Goal: Communication & Community: Answer question/provide support

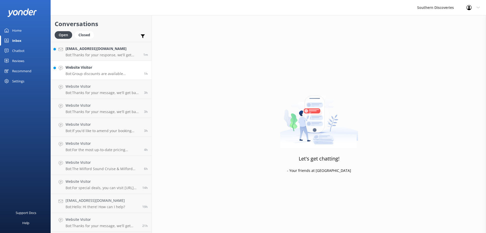
click at [106, 69] on h4 "Website Visitor" at bounding box center [103, 68] width 75 height 6
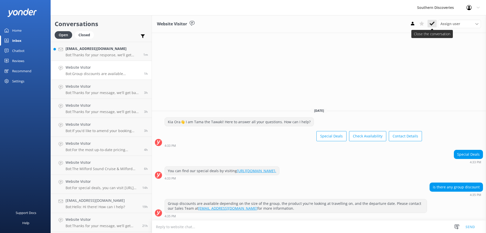
click at [431, 21] on icon at bounding box center [431, 23] width 5 height 5
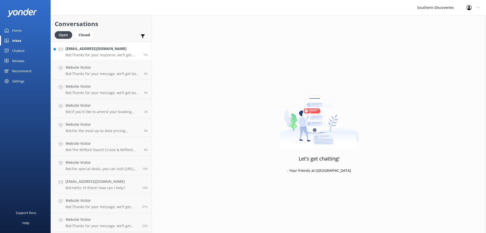
click at [116, 49] on h4 "[EMAIL_ADDRESS][DOMAIN_NAME]" at bounding box center [103, 49] width 74 height 6
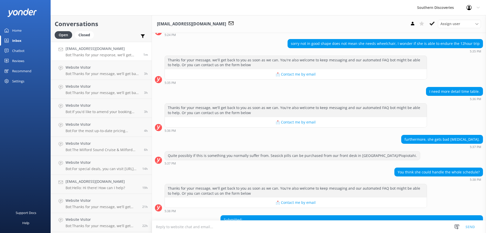
scroll to position [140, 0]
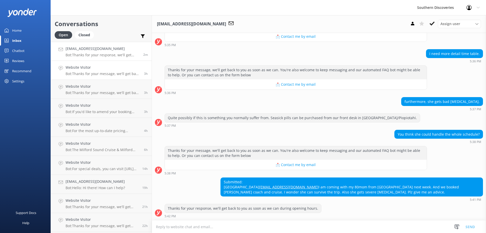
click at [130, 67] on h4 "Website Visitor" at bounding box center [103, 68] width 75 height 6
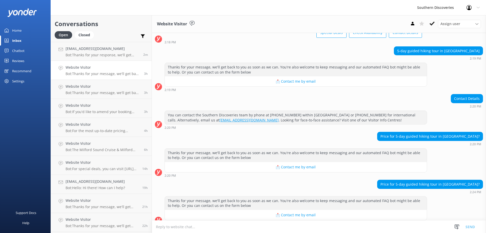
scroll to position [40, 0]
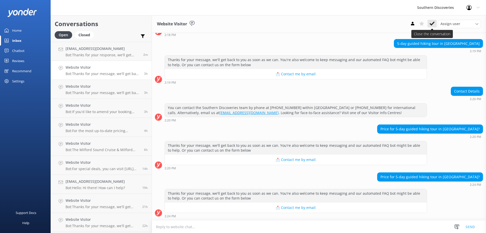
click at [429, 25] on button at bounding box center [431, 24] width 9 height 8
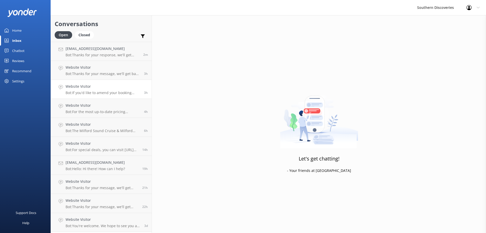
click at [111, 80] on link "Website Visitor Bot: If you'd like to amend your booking itinerary, please cont…" at bounding box center [101, 89] width 101 height 19
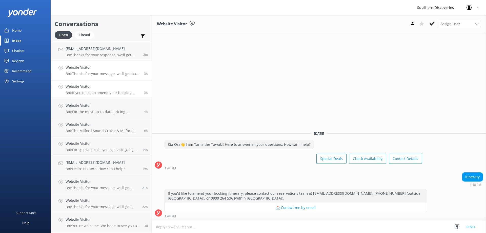
click at [111, 74] on p "Bot: Thanks for your message, we'll get back to you as soon as we can. You're a…" at bounding box center [103, 73] width 75 height 5
click at [111, 56] on p "Bot: Thanks for your response, we'll get back to you as soon as we can during o…" at bounding box center [103, 55] width 74 height 5
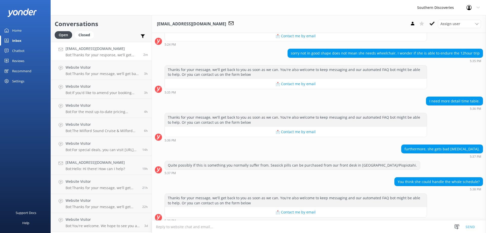
scroll to position [140, 0]
